Goal: Task Accomplishment & Management: Complete application form

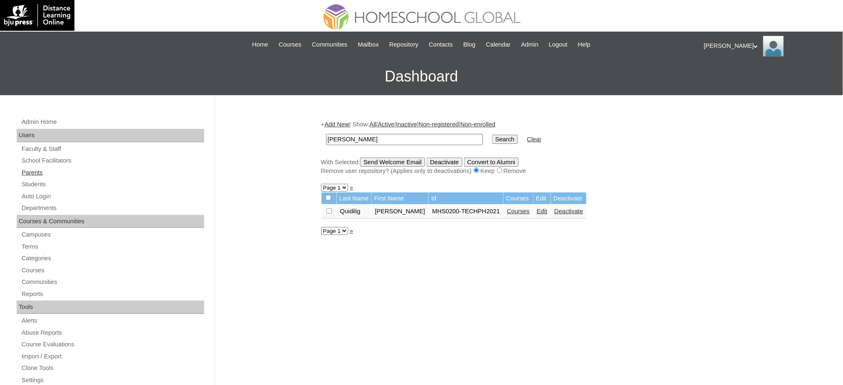
click at [39, 173] on link "Parents" at bounding box center [112, 173] width 183 height 10
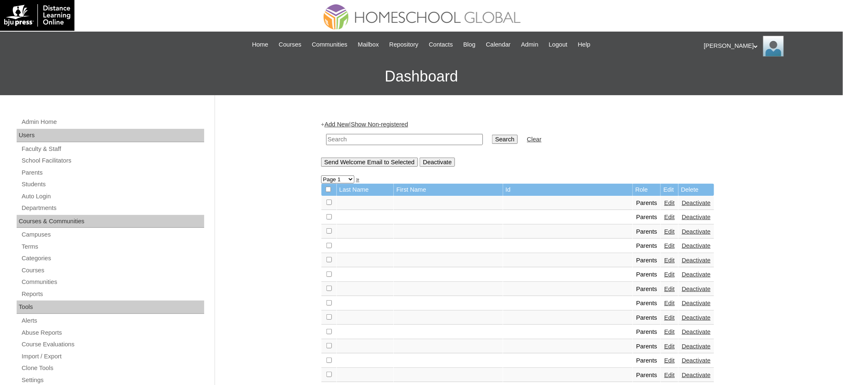
click at [396, 136] on input "text" at bounding box center [404, 139] width 157 height 11
paste input "[EMAIL_ADDRESS][DOMAIN_NAME]"
type input "[EMAIL_ADDRESS][DOMAIN_NAME]"
click at [492, 136] on input "Search" at bounding box center [505, 139] width 26 height 9
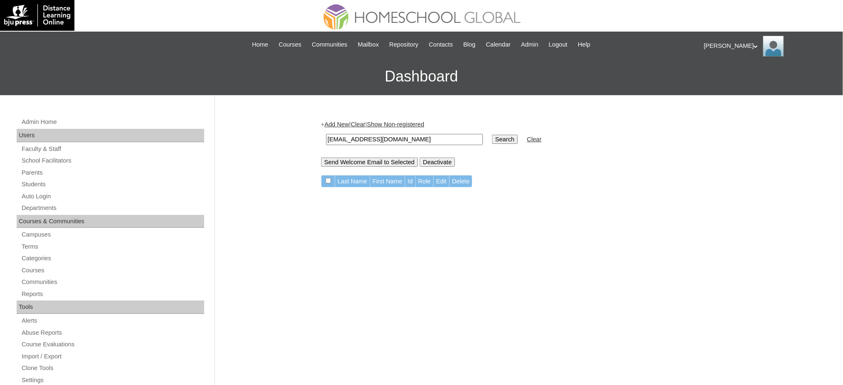
click at [397, 141] on input "[EMAIL_ADDRESS][DOMAIN_NAME]" at bounding box center [404, 139] width 157 height 11
paste input "haydee.evangelist"
type input "haydee.evangelista@gmail.com"
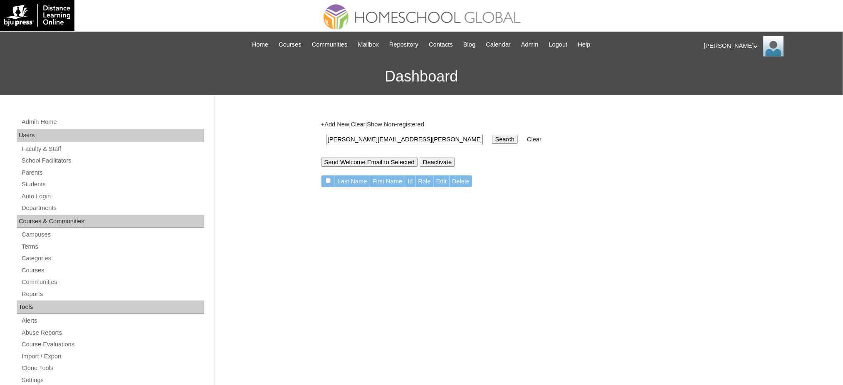
click at [492, 135] on input "Search" at bounding box center [505, 139] width 26 height 9
click at [36, 168] on link "Parents" at bounding box center [112, 173] width 183 height 10
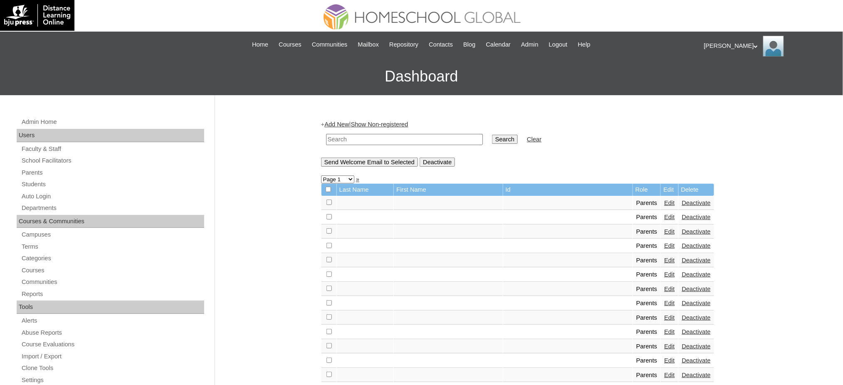
click at [341, 123] on link "Add New" at bounding box center [336, 124] width 25 height 7
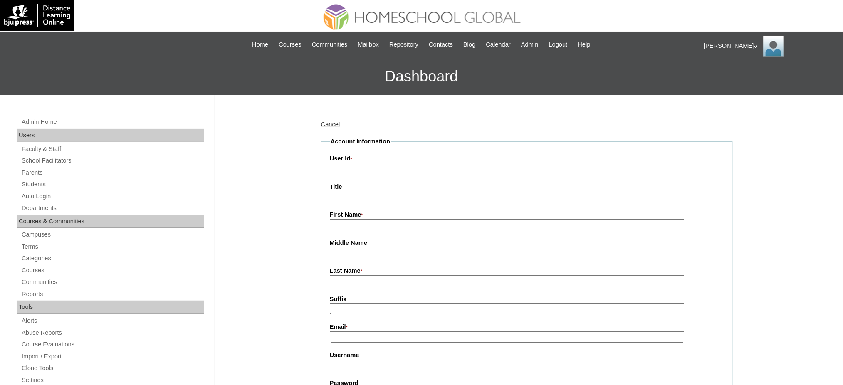
click at [358, 168] on input "User Id *" at bounding box center [507, 168] width 355 height 11
paste input "MHP0167-TECHPH2025"
type input "MHP0167-TECHPH2025"
click at [346, 193] on input "Title" at bounding box center [507, 196] width 355 height 11
type input "Mr."
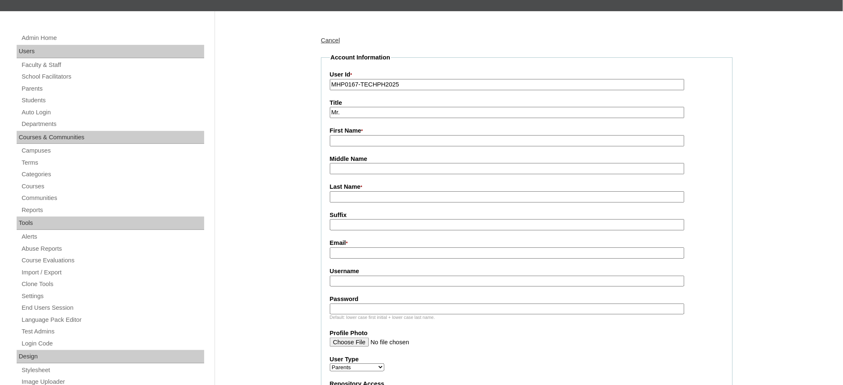
scroll to position [111, 0]
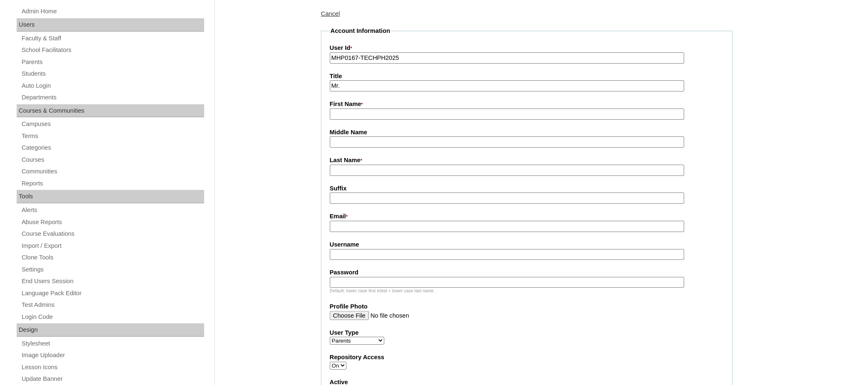
click at [349, 113] on input "First Name *" at bounding box center [507, 114] width 355 height 11
paste input "[PERSON_NAME]"
type input "[PERSON_NAME]"
click at [340, 170] on input "Last Name *" at bounding box center [507, 170] width 355 height 11
paste input "Lwaki"
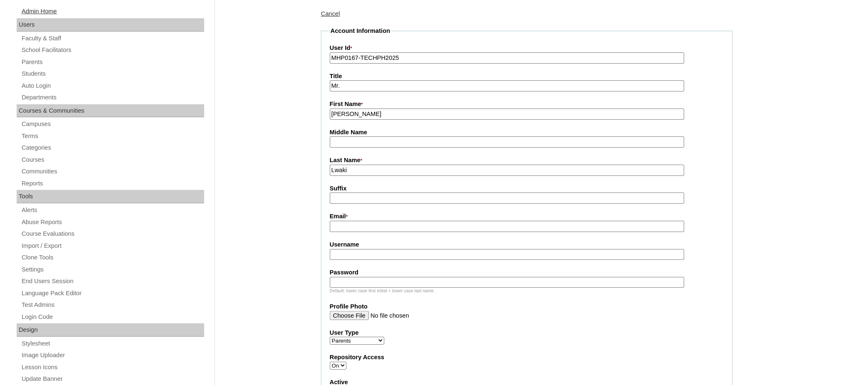
type input "Lwaki"
click at [348, 223] on input "Email *" at bounding box center [507, 226] width 355 height 11
paste input "[PERSON_NAME][EMAIL_ADDRESS][PERSON_NAME][DOMAIN_NAME]"
type input "[PERSON_NAME][EMAIL_ADDRESS][PERSON_NAME][DOMAIN_NAME]"
click at [378, 253] on input "Username" at bounding box center [507, 254] width 355 height 11
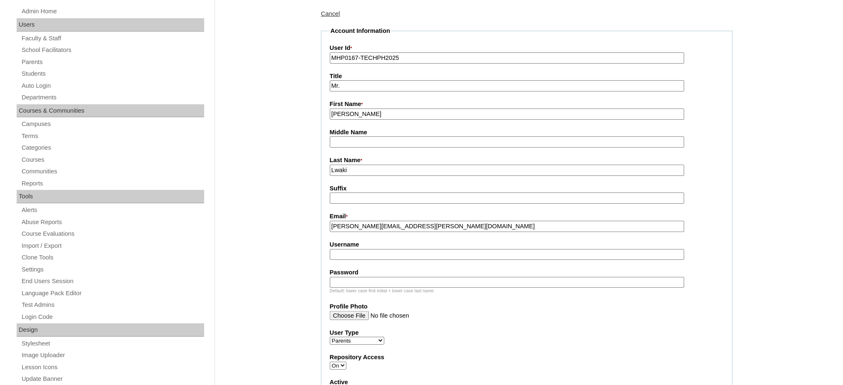
paste input "Lwaki2025"
type input "Lwaki2025"
click at [379, 277] on input "Password" at bounding box center [507, 282] width 355 height 11
paste input "techZML623"
type input "techZML623"
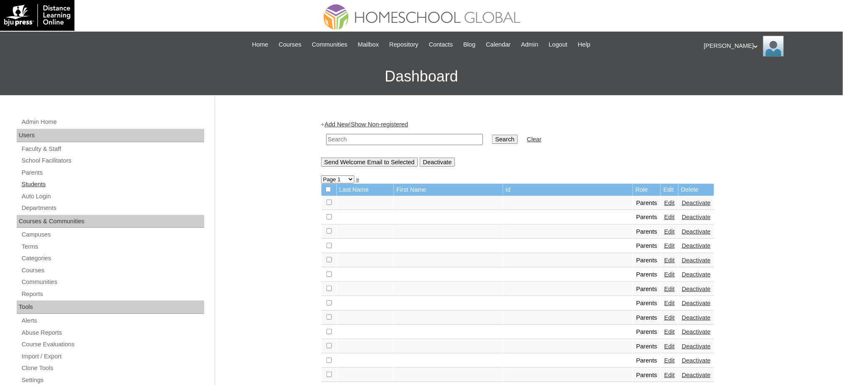
click at [28, 187] on link "Students" at bounding box center [112, 184] width 183 height 10
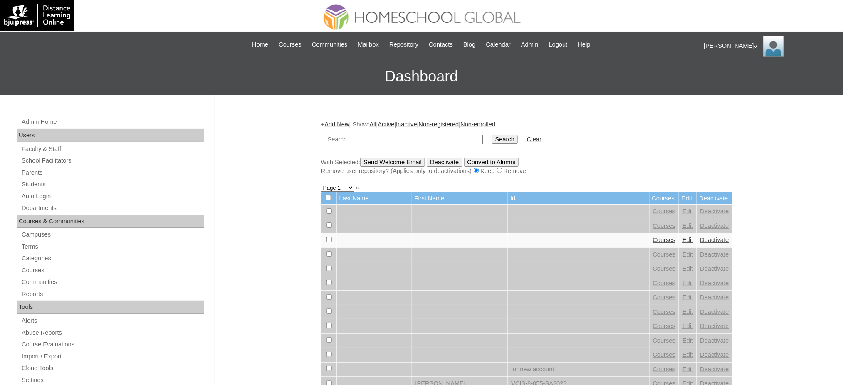
click at [341, 123] on link "Add New" at bounding box center [336, 124] width 25 height 7
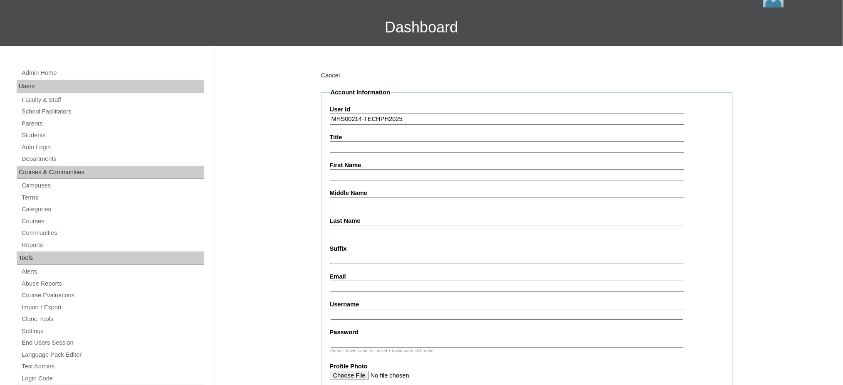
scroll to position [55, 0]
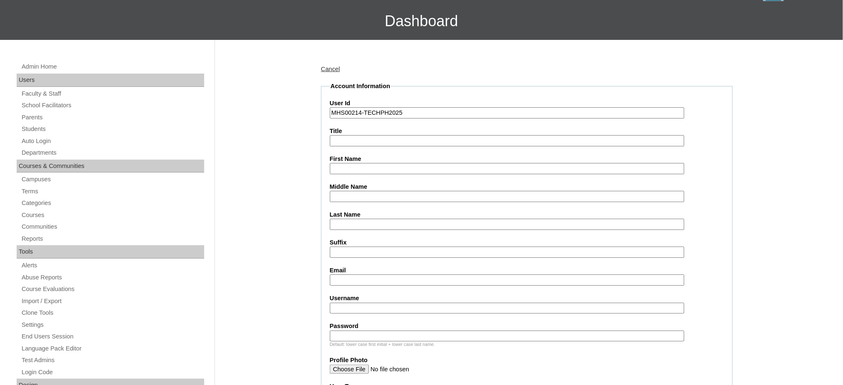
type input "MHS00214-TECHPH2025"
click at [350, 165] on input "First Name" at bounding box center [507, 168] width 355 height 11
paste input "[PERSON_NAME]"
type input "[PERSON_NAME]"
click at [361, 219] on input "Last Name" at bounding box center [507, 224] width 355 height 11
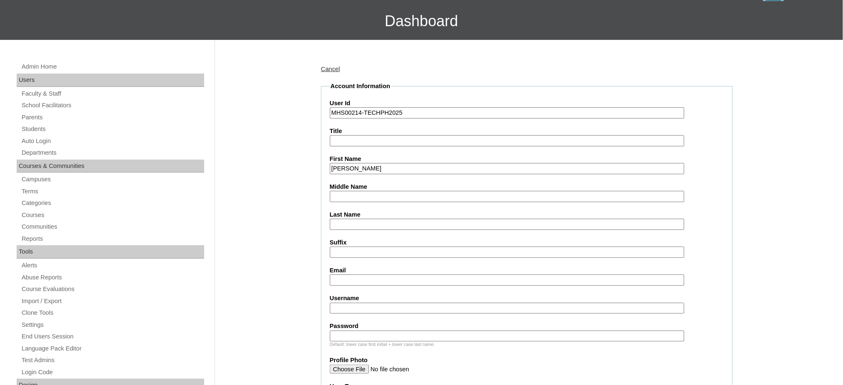
paste input "Lwaki"
type input "Lwaki"
click at [353, 193] on input "Middle Name" at bounding box center [507, 196] width 355 height 11
paste input "[DEMOGRAPHIC_DATA]"
type input "[DEMOGRAPHIC_DATA]"
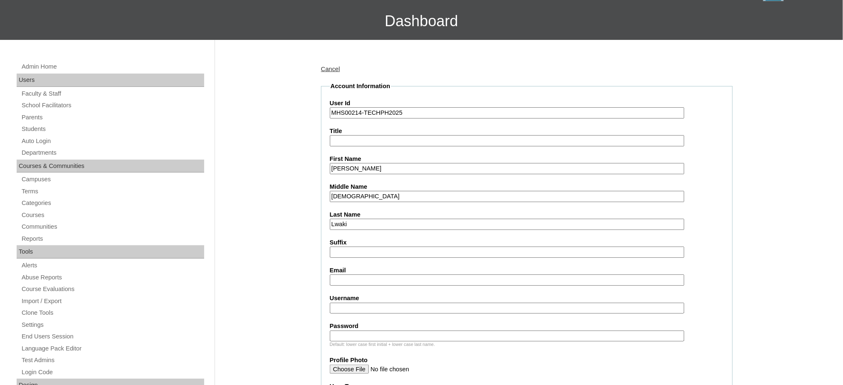
click at [367, 275] on input "Email" at bounding box center [507, 279] width 355 height 11
paste input "[PERSON_NAME][EMAIL_ADDRESS][PERSON_NAME][DOMAIN_NAME]"
type input "[PERSON_NAME][EMAIL_ADDRESS][PERSON_NAME][DOMAIN_NAME]"
click at [344, 304] on input "Username" at bounding box center [507, 308] width 355 height 11
paste input "zaralwaki"
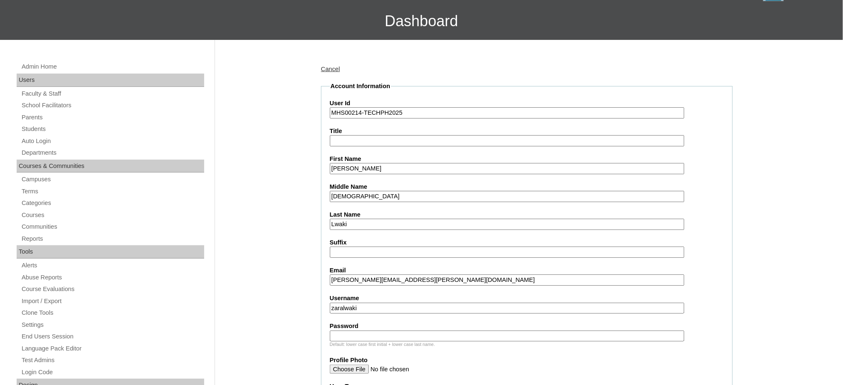
type input "zaralwaki"
click at [376, 331] on input "Password" at bounding box center [507, 336] width 355 height 11
paste input "250006639"
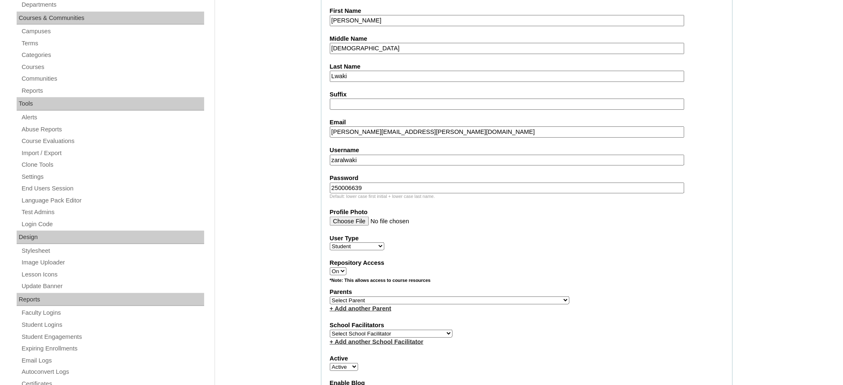
scroll to position [277, 0]
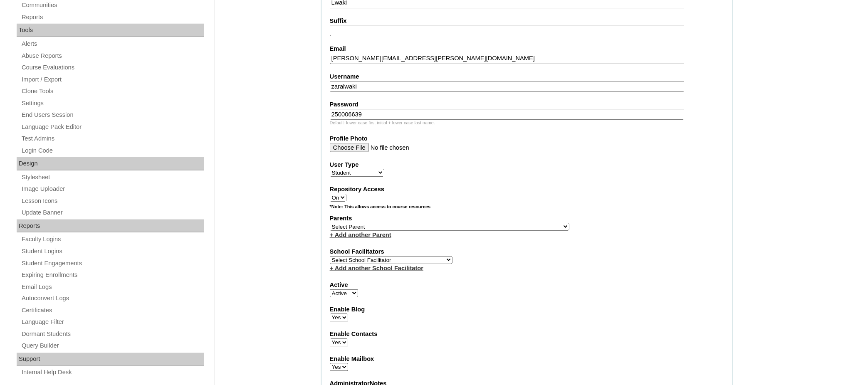
type input "250006639"
click at [473, 223] on select "Select Parent , , , , , , , , , , , , , , , , , , , , , , , , , , , , , , , , ,…" at bounding box center [449, 227] width 239 height 8
click at [471, 223] on select "Select Parent , , , , , , , , , , , , , , , , , , , , , , , , , , , , , , , , ,…" at bounding box center [449, 227] width 239 height 8
select select "43779"
click at [330, 223] on select "Select Parent , , , , , , , , , , , , , , , , , , , , , , , , , , , , , , , , ,…" at bounding box center [449, 227] width 239 height 8
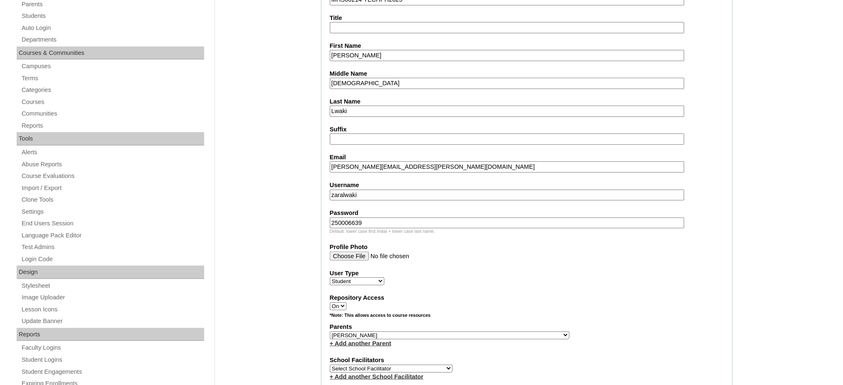
scroll to position [55, 0]
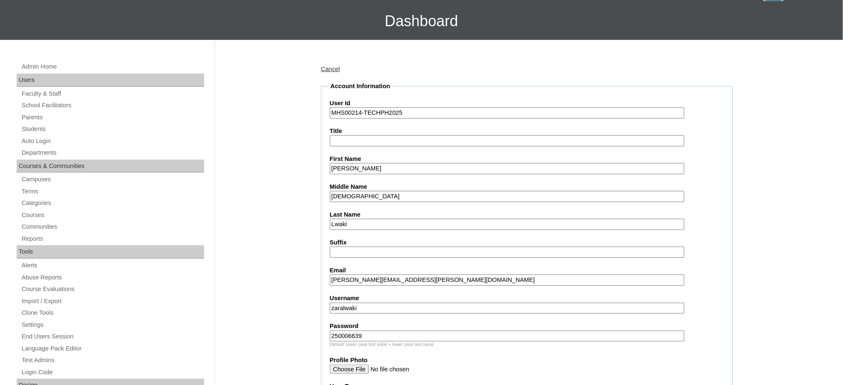
click at [363, 169] on input "Zara Sabina" at bounding box center [507, 168] width 355 height 11
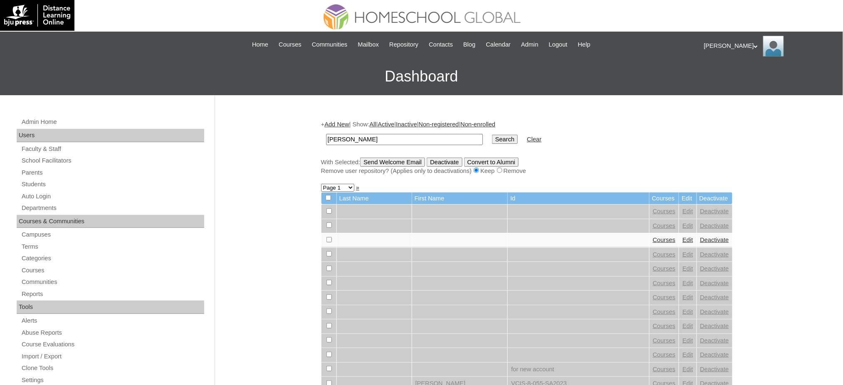
type input "[PERSON_NAME]"
click at [492, 136] on input "Search" at bounding box center [505, 139] width 26 height 9
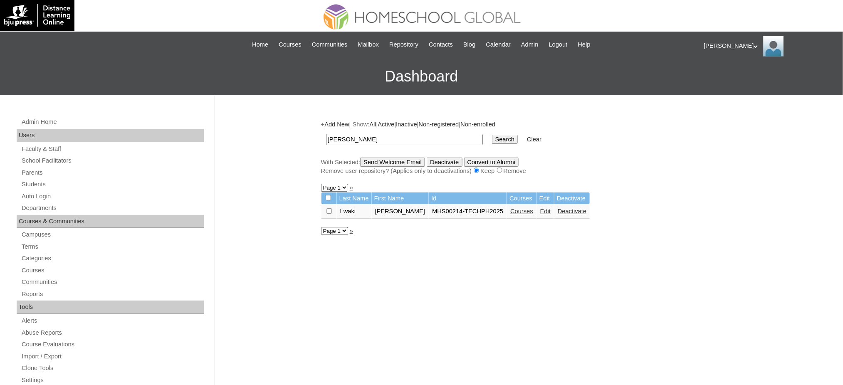
click at [507, 212] on td "Courses" at bounding box center [522, 212] width 30 height 14
click at [510, 209] on link "Courses" at bounding box center [521, 211] width 23 height 7
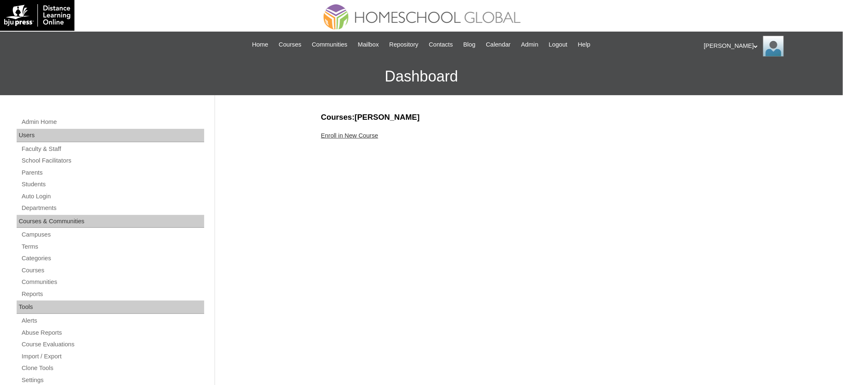
click at [367, 134] on link "Enroll in New Course" at bounding box center [349, 135] width 57 height 7
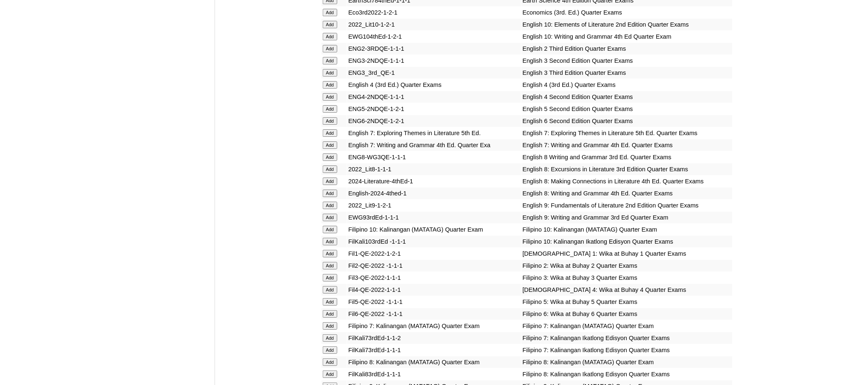
scroll to position [998, 0]
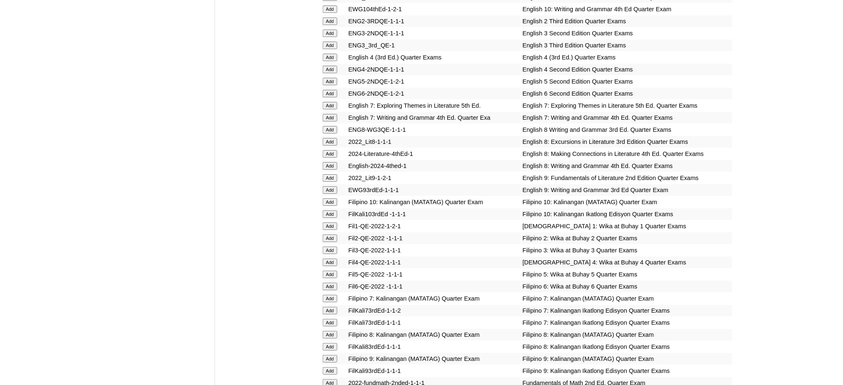
click at [332, 102] on input "Add" at bounding box center [330, 105] width 15 height 7
click at [331, 102] on input "Add" at bounding box center [330, 105] width 15 height 7
click at [331, 114] on input "Add" at bounding box center [330, 117] width 15 height 7
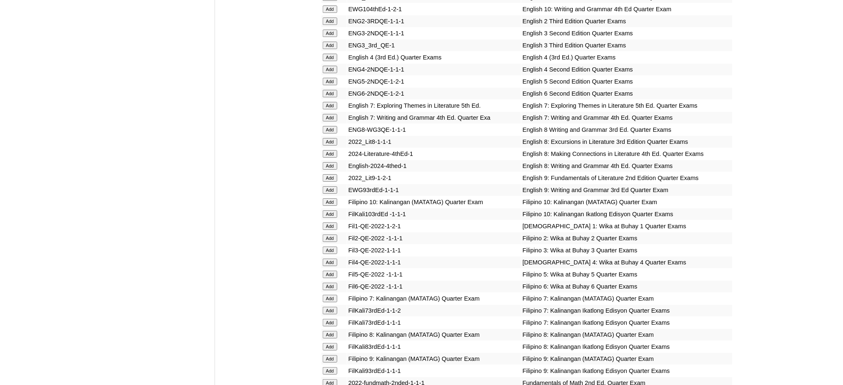
click at [331, 114] on input "Add" at bounding box center [330, 117] width 15 height 7
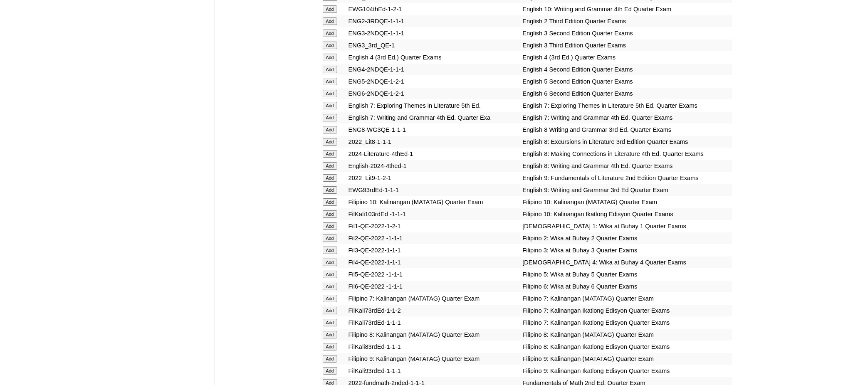
click at [331, 114] on input "Add" at bounding box center [330, 117] width 15 height 7
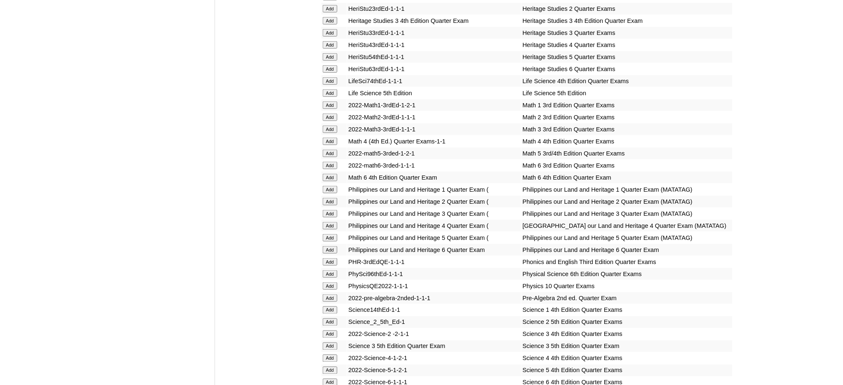
scroll to position [1441, 0]
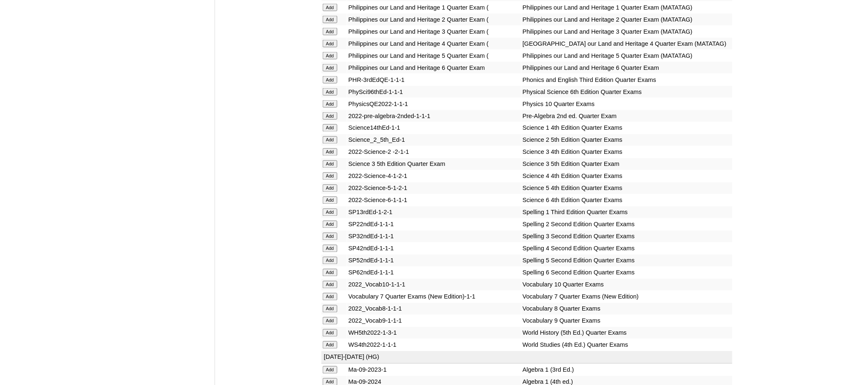
scroll to position [1718, 0]
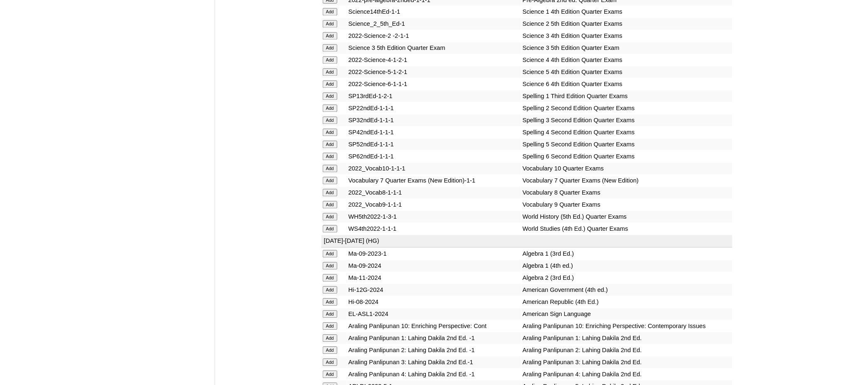
click at [330, 177] on input "Add" at bounding box center [330, 180] width 15 height 7
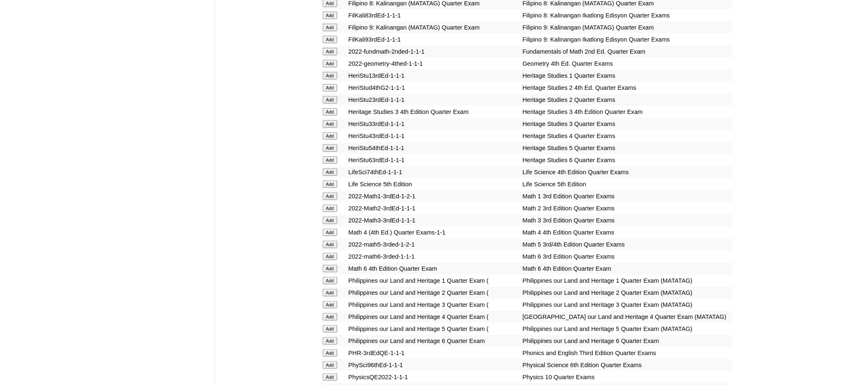
scroll to position [1330, 0]
click at [328, 167] on input "Add" at bounding box center [330, 170] width 15 height 7
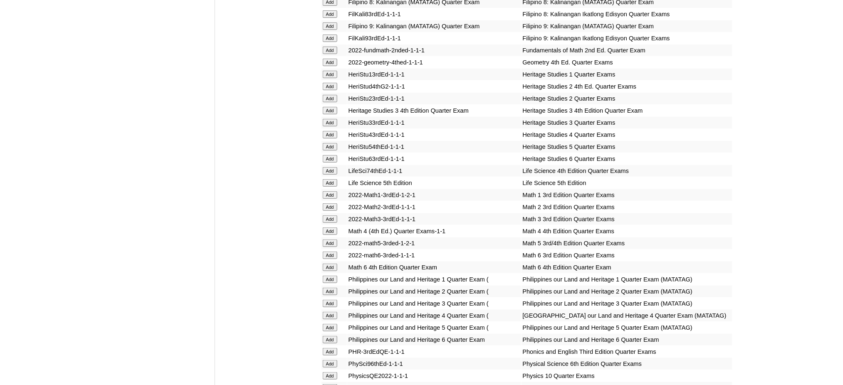
click at [328, 167] on input "Add" at bounding box center [330, 170] width 15 height 7
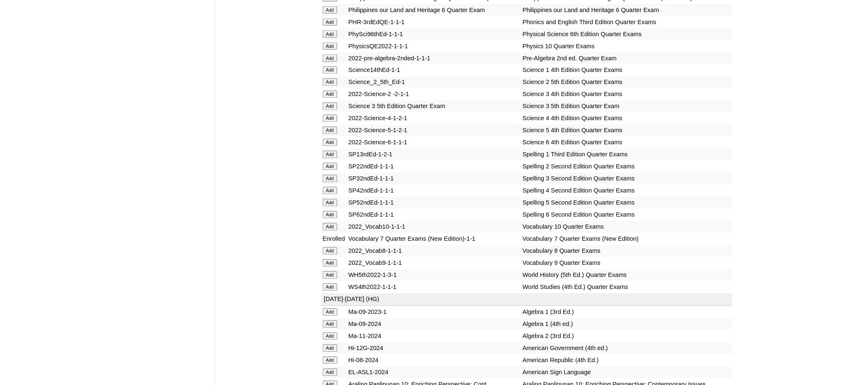
scroll to position [1663, 0]
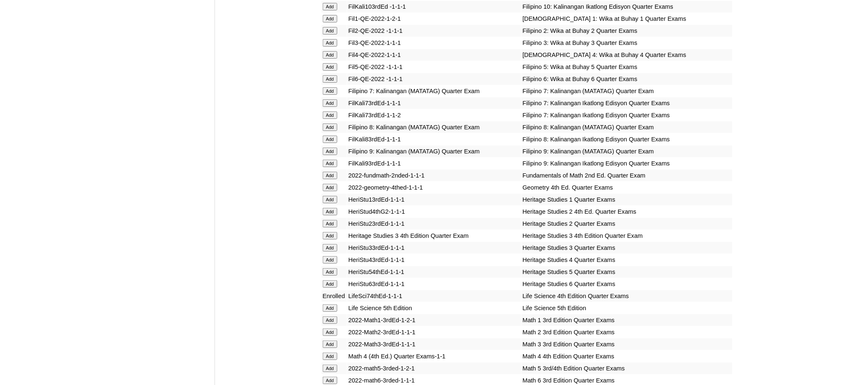
scroll to position [1219, 0]
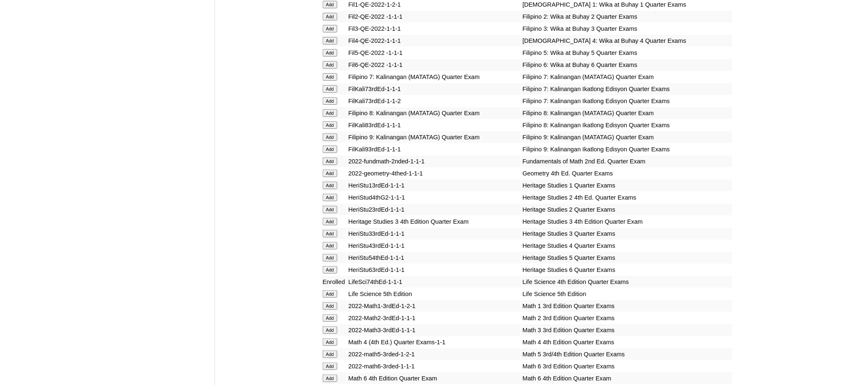
click at [328, 158] on input "Add" at bounding box center [330, 161] width 15 height 7
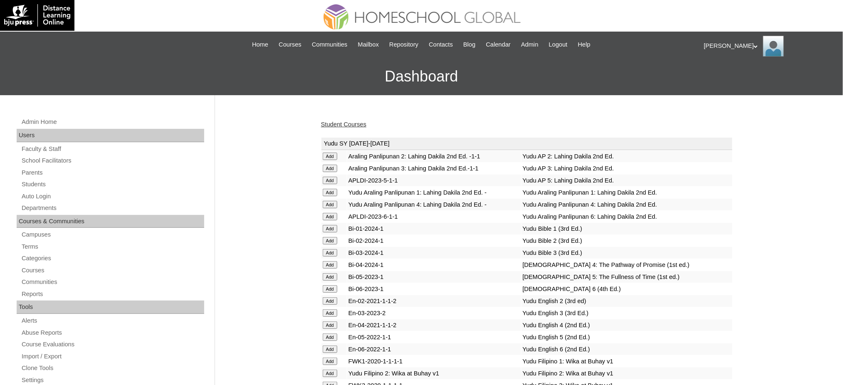
click at [351, 126] on link "Student Courses" at bounding box center [343, 124] width 45 height 7
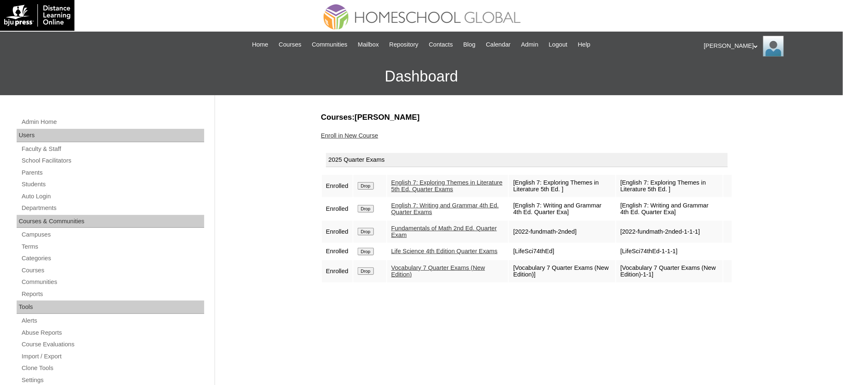
click at [354, 136] on link "Enroll in New Course" at bounding box center [349, 135] width 57 height 7
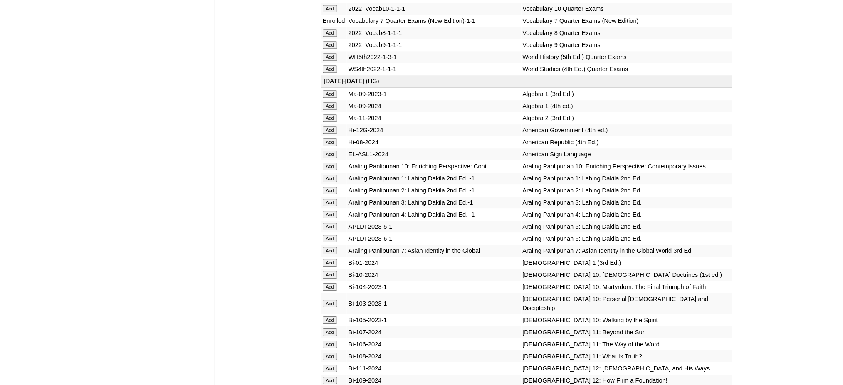
scroll to position [1885, 0]
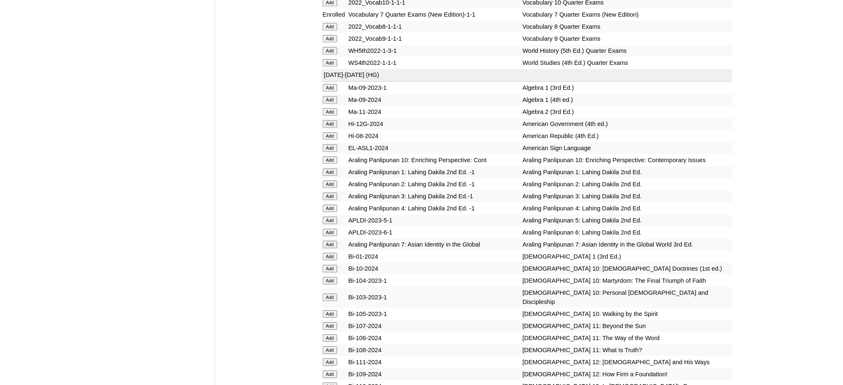
click at [328, 59] on input "Add" at bounding box center [330, 62] width 15 height 7
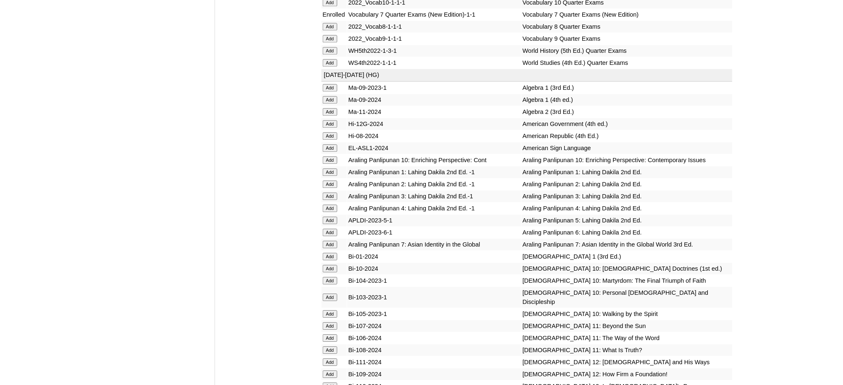
click at [328, 59] on input "Add" at bounding box center [330, 62] width 15 height 7
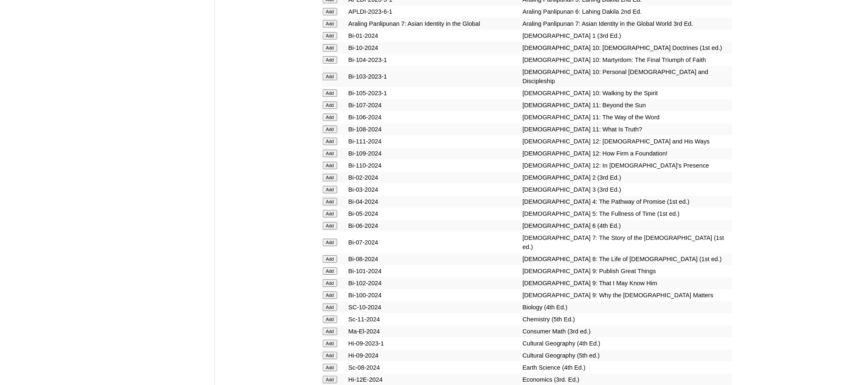
scroll to position [2106, 0]
click at [330, 238] on input "Add" at bounding box center [330, 241] width 15 height 7
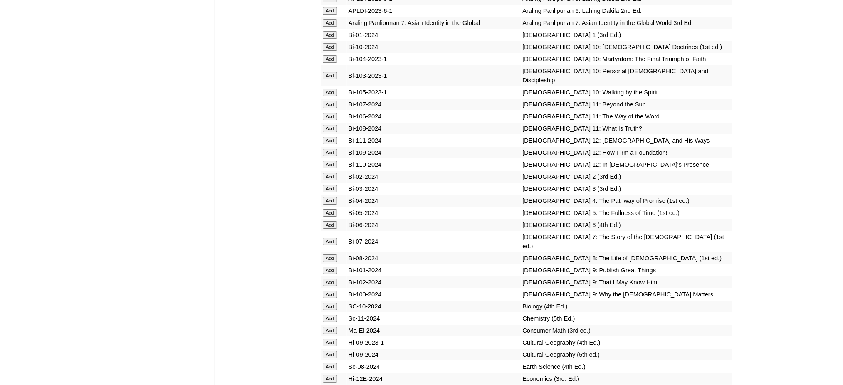
click at [330, 238] on input "Add" at bounding box center [330, 241] width 15 height 7
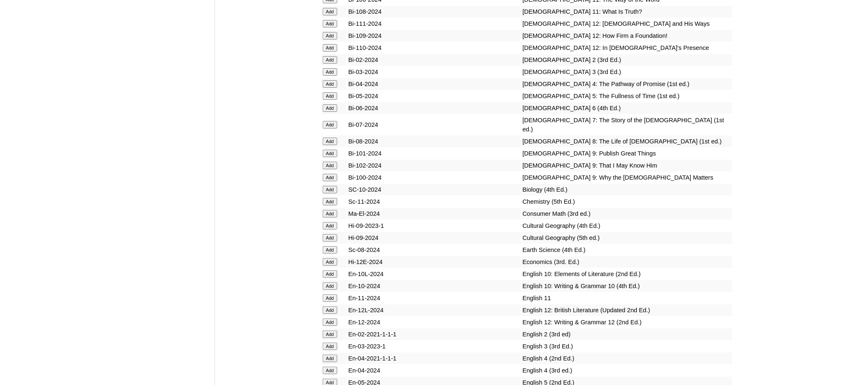
scroll to position [2383, 0]
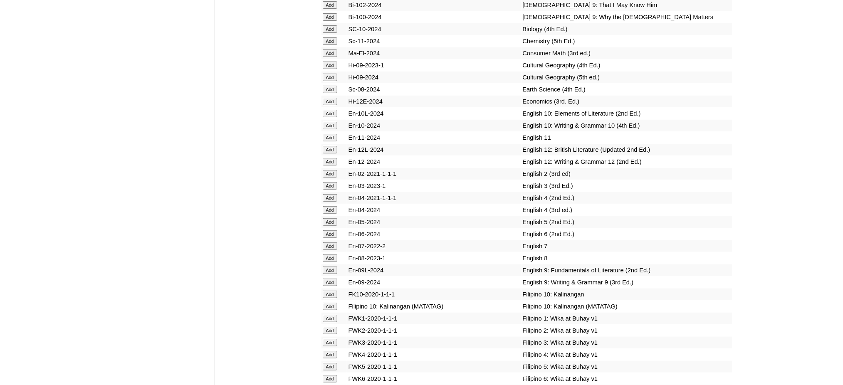
click at [331, 242] on input "Add" at bounding box center [330, 245] width 15 height 7
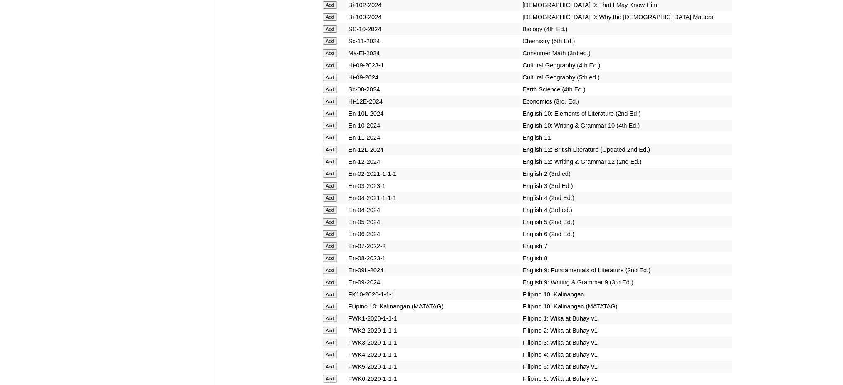
click at [331, 242] on input "Add" at bounding box center [330, 245] width 15 height 7
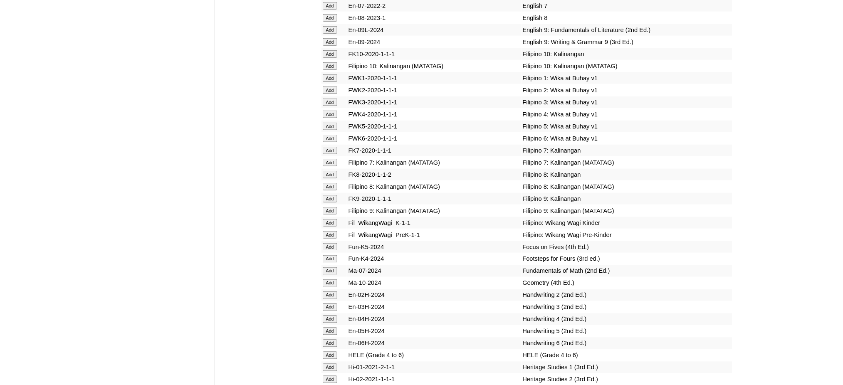
scroll to position [2661, 0]
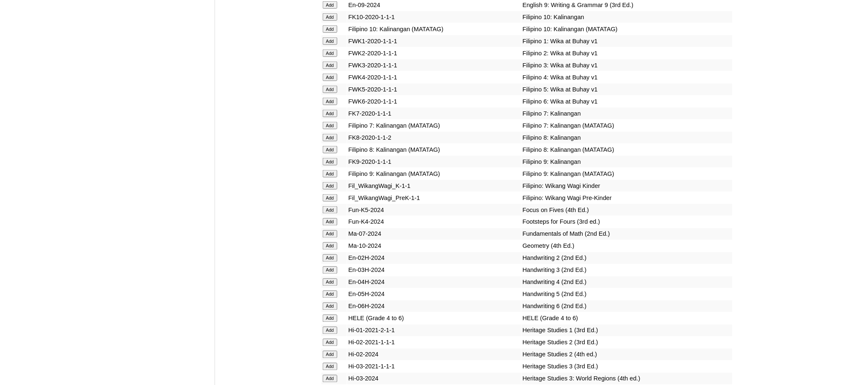
click at [331, 230] on input "Add" at bounding box center [330, 233] width 15 height 7
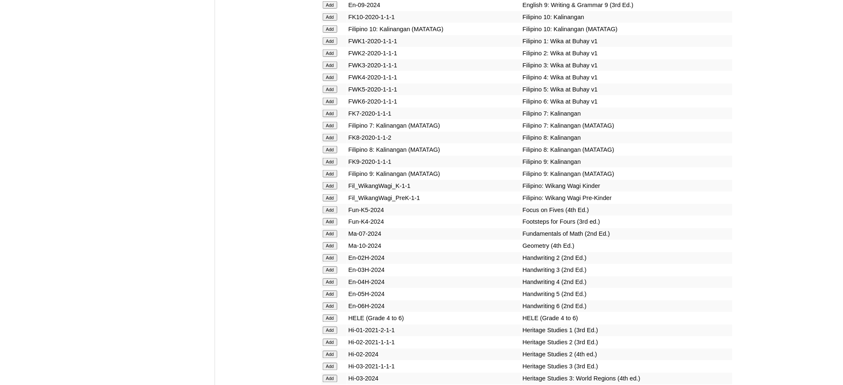
click at [331, 230] on input "Add" at bounding box center [330, 233] width 15 height 7
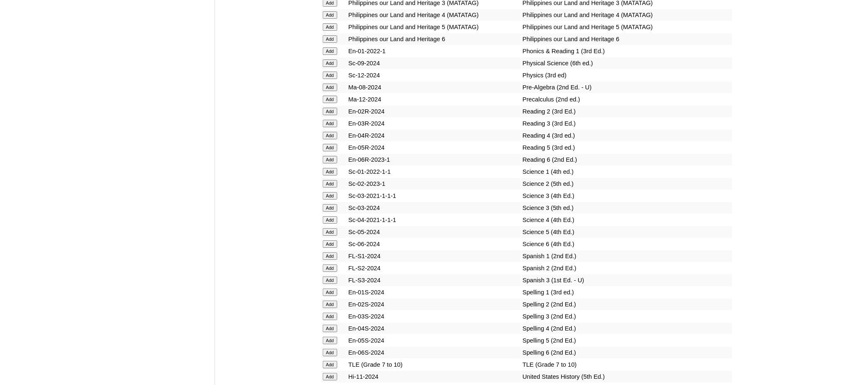
scroll to position [3326, 0]
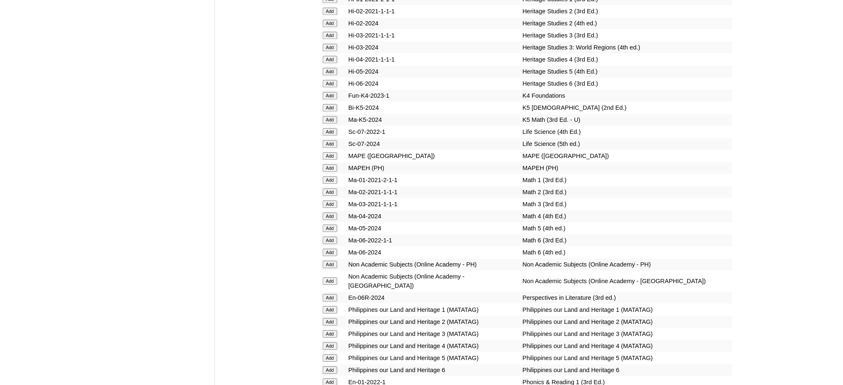
scroll to position [2993, 0]
click at [327, 127] on input "Add" at bounding box center [330, 130] width 15 height 7
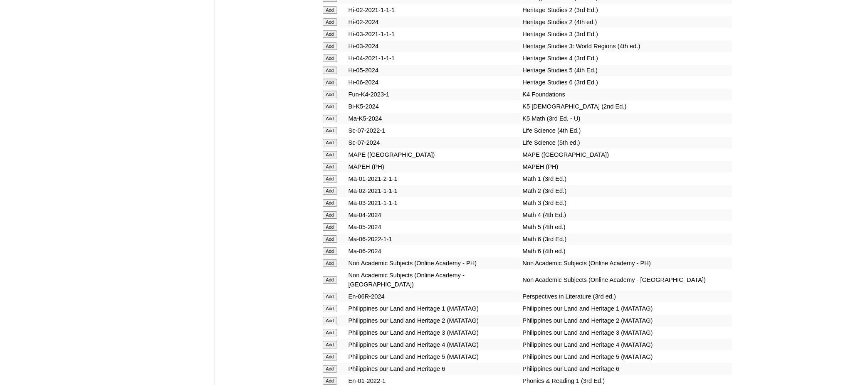
click at [327, 127] on input "Add" at bounding box center [330, 130] width 15 height 7
click at [328, 151] on input "Add" at bounding box center [330, 154] width 15 height 7
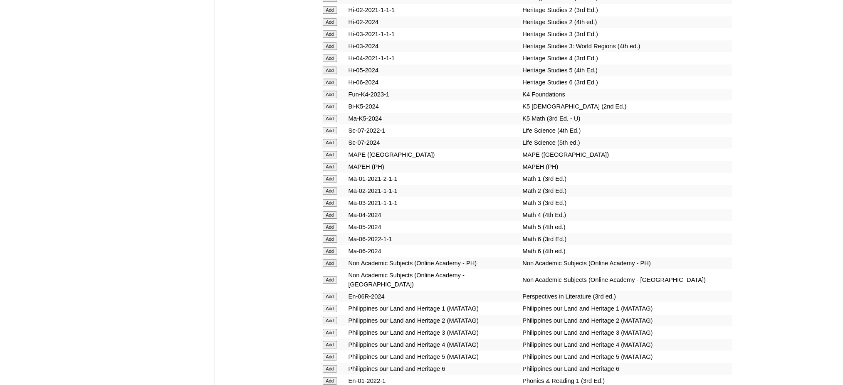
click at [328, 151] on input "Add" at bounding box center [330, 154] width 15 height 7
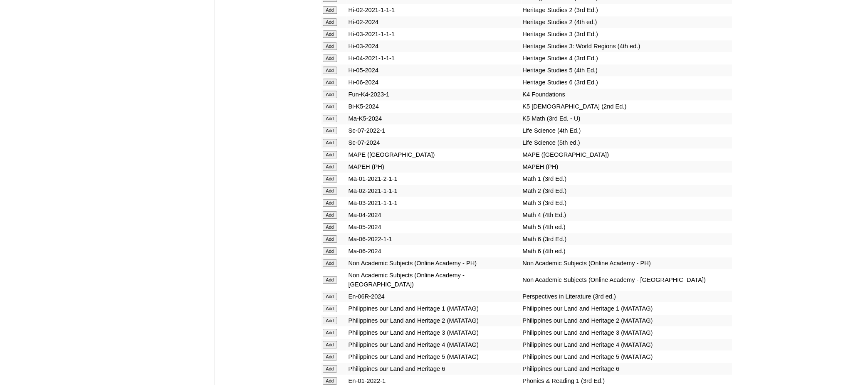
click at [328, 151] on input "Add" at bounding box center [330, 154] width 15 height 7
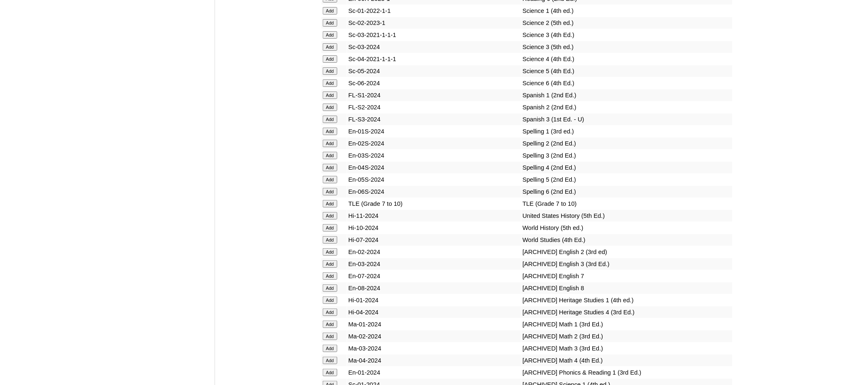
scroll to position [3492, 0]
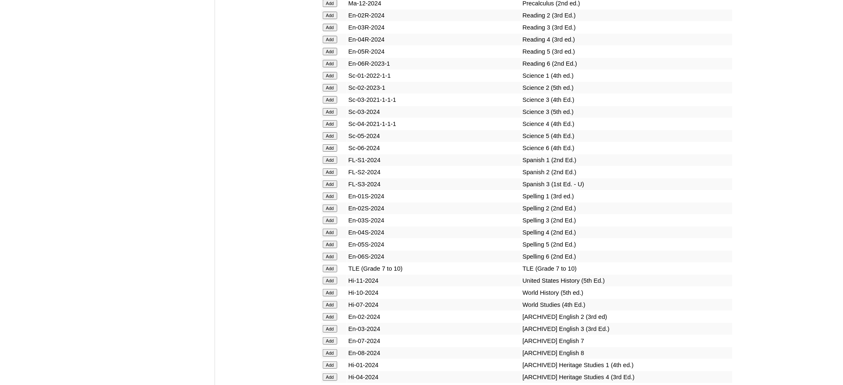
scroll to position [3437, 0]
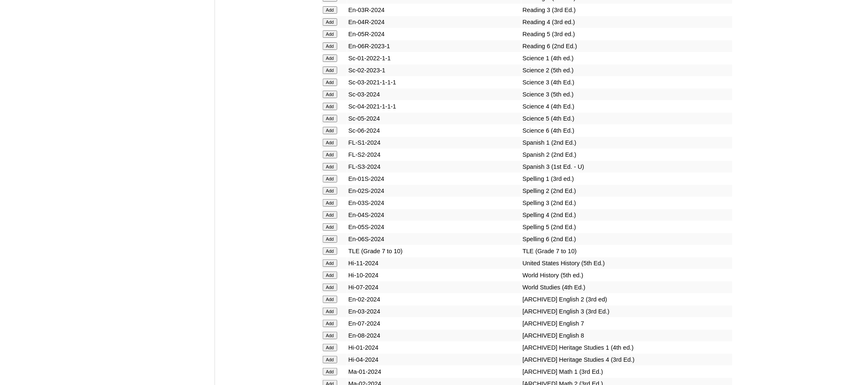
click at [326, 284] on input "Add" at bounding box center [330, 287] width 15 height 7
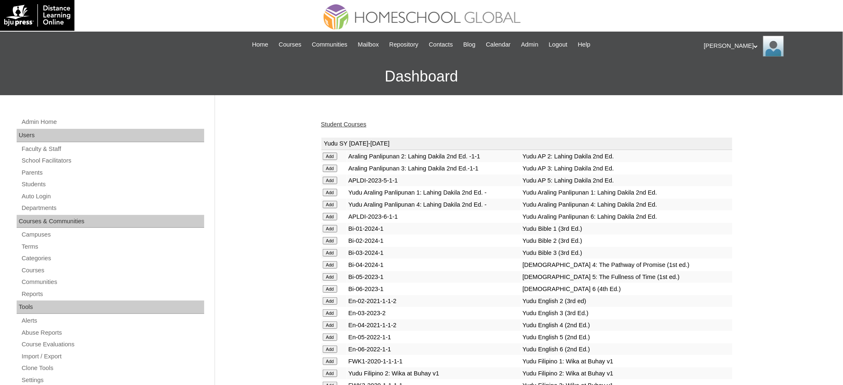
click at [339, 126] on link "Student Courses" at bounding box center [343, 124] width 45 height 7
